Goal: Information Seeking & Learning: Stay updated

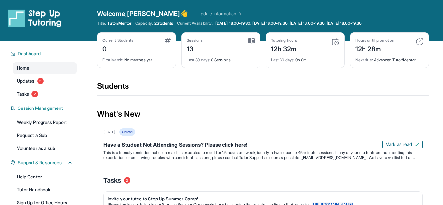
click at [166, 40] on img at bounding box center [168, 40] width 6 height 5
click at [99, 49] on div "Current Students 0 First Match : No matches yet" at bounding box center [136, 50] width 79 height 36
click at [119, 40] on div "Current Students" at bounding box center [117, 40] width 31 height 5
click at [250, 40] on img at bounding box center [251, 41] width 7 height 6
drag, startPoint x: 234, startPoint y: 44, endPoint x: 191, endPoint y: 42, distance: 43.2
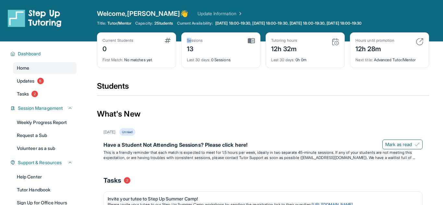
click at [191, 42] on div "Sessions 13" at bounding box center [221, 46] width 68 height 16
click at [206, 45] on div "Sessions 13" at bounding box center [221, 46] width 68 height 16
drag, startPoint x: 302, startPoint y: 55, endPoint x: 281, endPoint y: 55, distance: 21.4
click at [281, 55] on div "Last 30 days : 0h 0m" at bounding box center [305, 58] width 68 height 9
click at [193, 47] on div "13" at bounding box center [195, 48] width 16 height 10
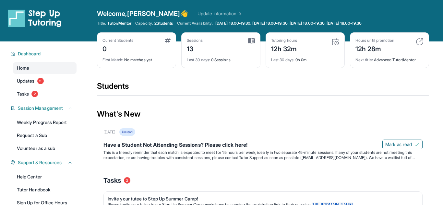
click at [189, 49] on div "13" at bounding box center [195, 48] width 16 height 10
click at [200, 61] on span "Last 30 days :" at bounding box center [198, 59] width 23 height 5
click at [214, 62] on div "Last 30 days : 0 Sessions" at bounding box center [221, 58] width 68 height 9
click at [250, 41] on img at bounding box center [251, 41] width 7 height 6
click at [189, 41] on div "Sessions" at bounding box center [195, 40] width 16 height 5
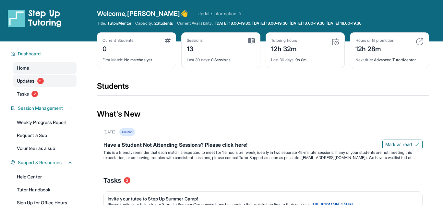
click at [53, 83] on link "Updates 5" at bounding box center [45, 81] width 64 height 12
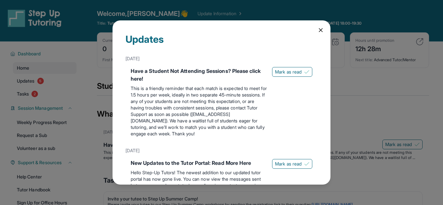
click at [362, 96] on div "Updates [DATE] Have a Student Not Attending Sessions? Please click here! This i…" at bounding box center [221, 102] width 443 height 205
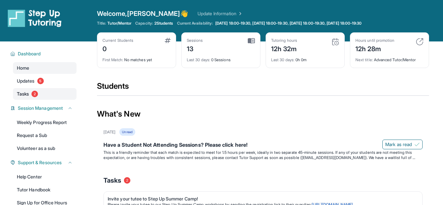
click at [60, 94] on link "Tasks 2" at bounding box center [45, 94] width 64 height 12
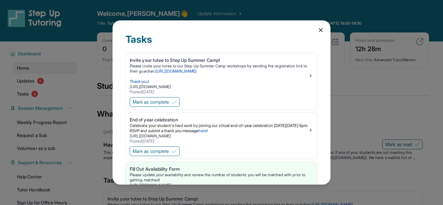
click at [362, 87] on div "Tasks Invite your tutee to Step Up Summer Camp! Please invite your tutee to our…" at bounding box center [221, 102] width 443 height 205
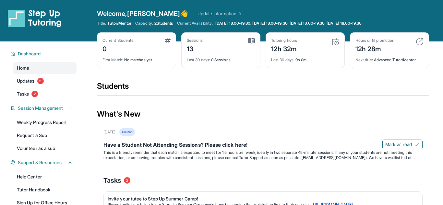
click at [382, 44] on div "12h 28m" at bounding box center [374, 48] width 39 height 10
click at [372, 52] on div "12h 28m" at bounding box center [374, 48] width 39 height 10
click at [375, 55] on div "Next title : Advanced Tutor/Mentor" at bounding box center [389, 58] width 68 height 9
click at [381, 59] on div "Next title : Advanced Tutor/Mentor" at bounding box center [389, 58] width 68 height 9
click at [402, 61] on div "Next title : Advanced Tutor/Mentor" at bounding box center [389, 58] width 68 height 9
